Goal: Find specific page/section: Find specific page/section

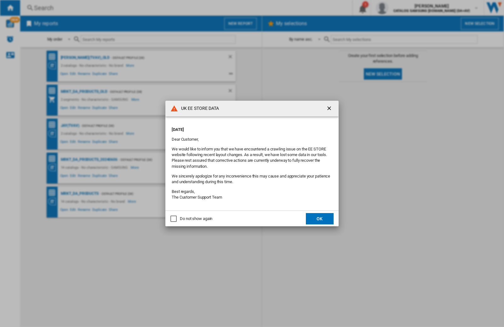
click at [239, 128] on p "[DATE]" at bounding box center [252, 130] width 161 height 6
click at [401, 8] on div "UK EE STORE DATA [DATE] Dear Customer, We would like to inform you that we have…" at bounding box center [252, 163] width 504 height 327
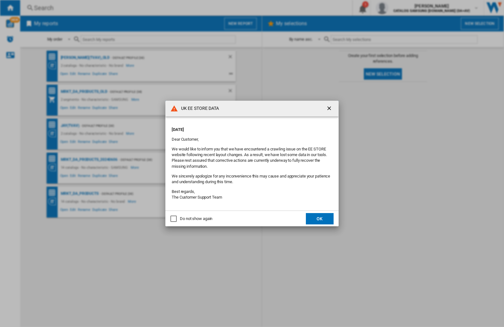
click at [401, 8] on div "UK EE STORE DATA [DATE] Dear Customer, We would like to inform you that we have…" at bounding box center [252, 163] width 504 height 327
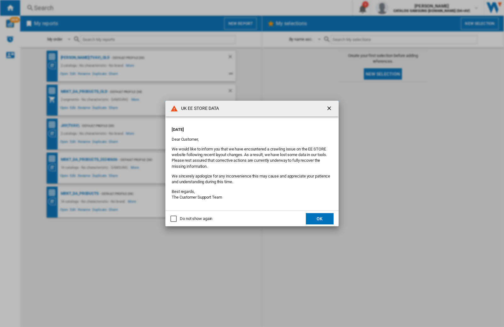
click at [401, 8] on div "UK EE STORE DATA [DATE] Dear Customer, We would like to inform you that we have…" at bounding box center [252, 163] width 504 height 327
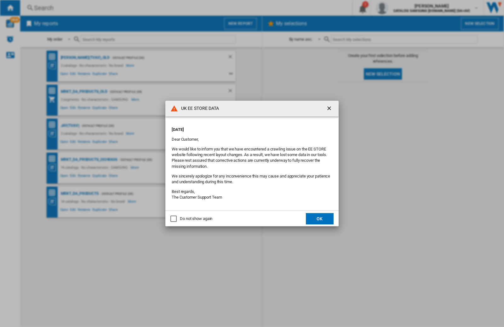
click at [401, 8] on div "UK EE STORE DATA [DATE] Dear Customer, We would like to inform you that we have…" at bounding box center [252, 163] width 504 height 327
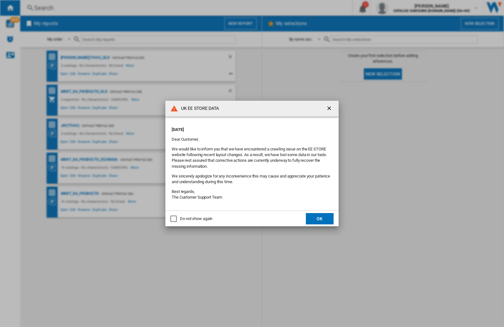
click at [401, 8] on div "UK EE STORE DATA [DATE] Dear Customer, We would like to inform you that we have…" at bounding box center [252, 163] width 504 height 327
